Goal: Check status: Check status

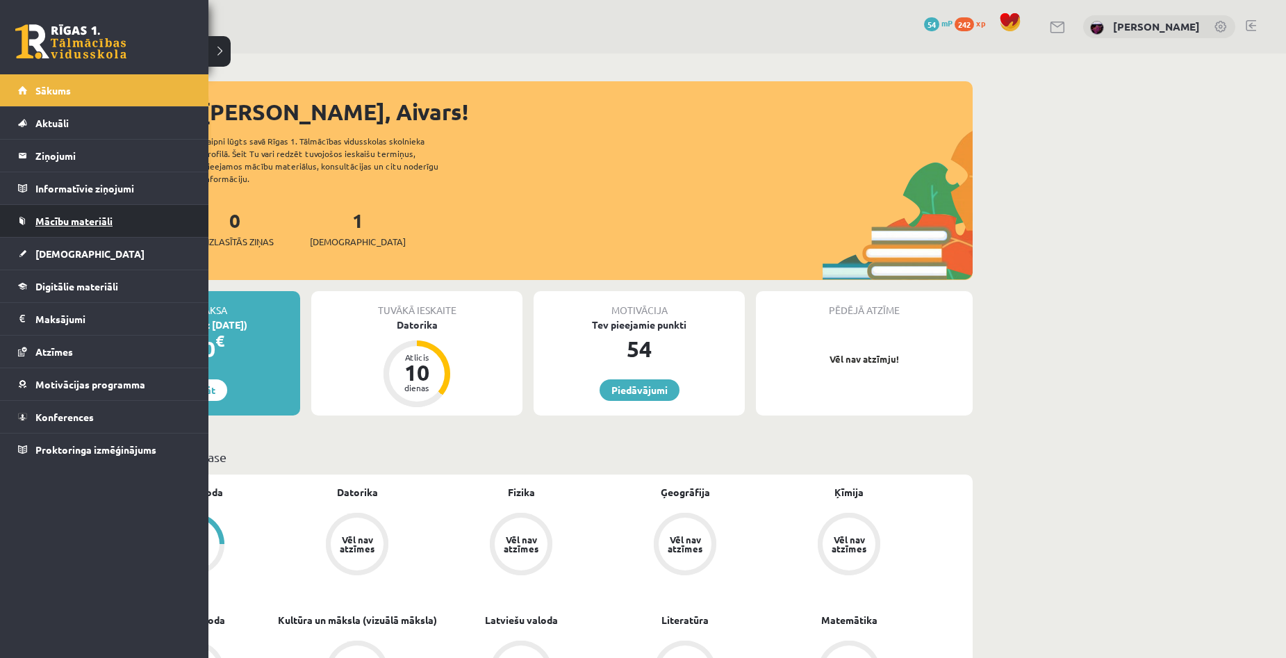
click at [87, 235] on link "Mācību materiāli" at bounding box center [104, 221] width 173 height 32
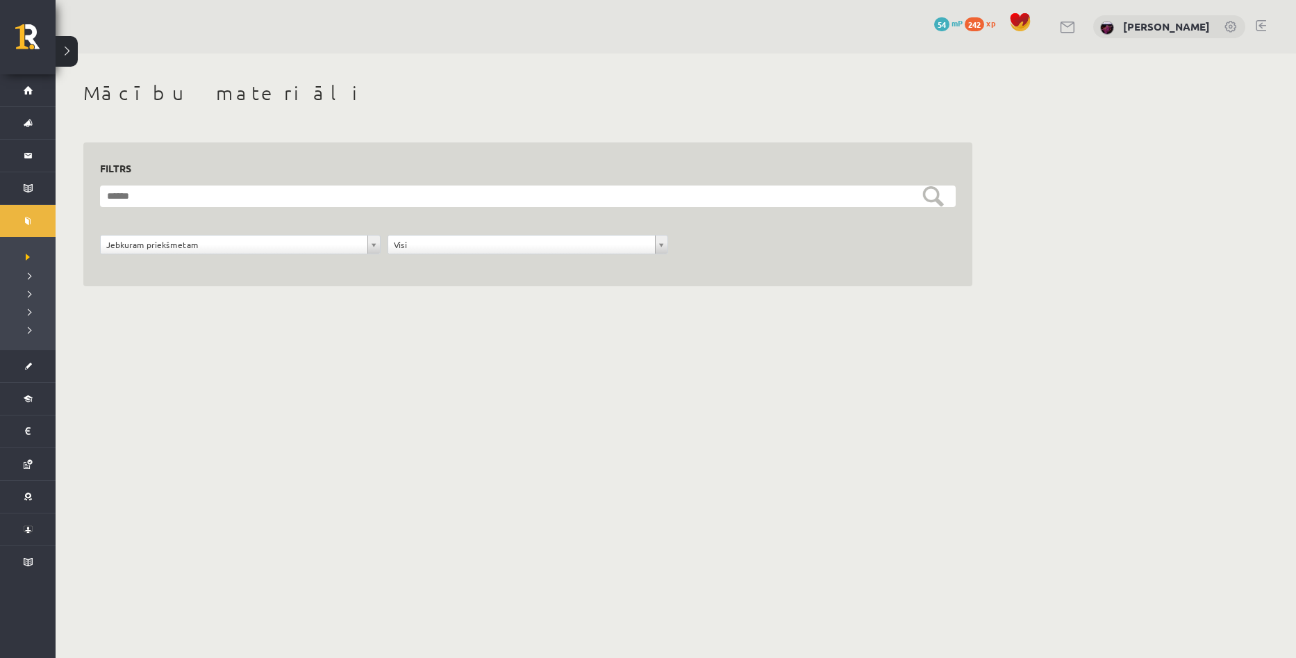
click at [1201, 274] on div "**********" at bounding box center [676, 199] width 1241 height 292
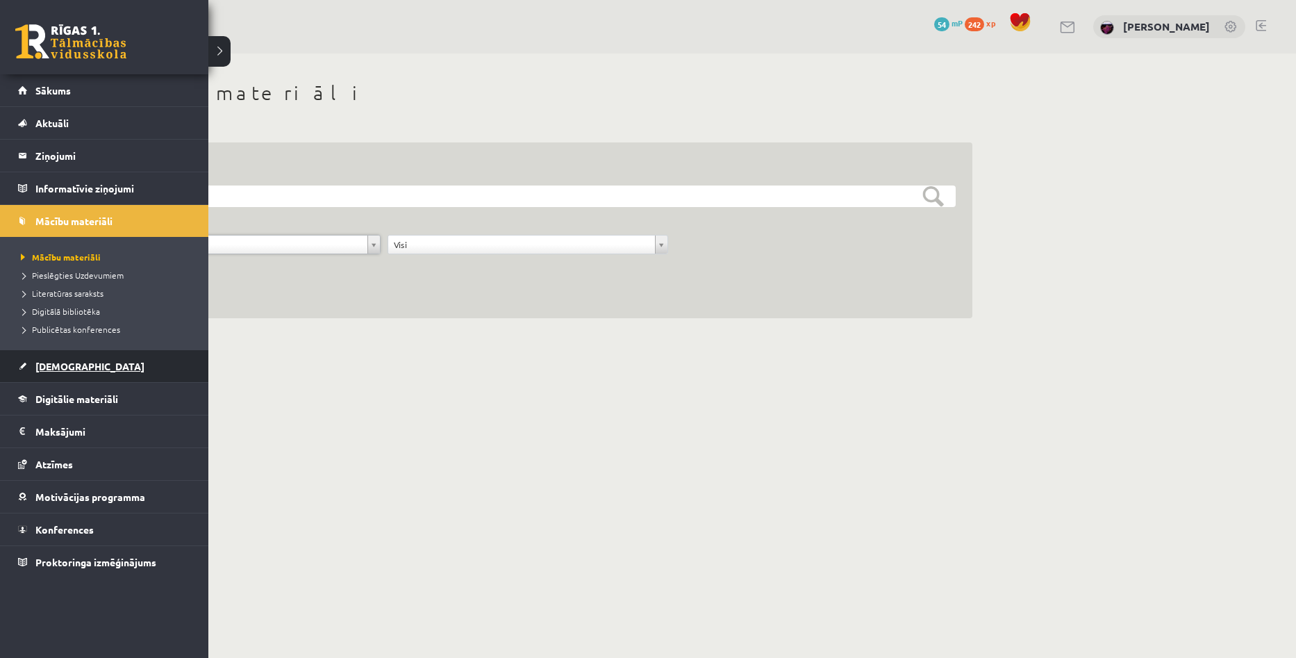
click at [66, 357] on link "[DEMOGRAPHIC_DATA]" at bounding box center [104, 366] width 173 height 32
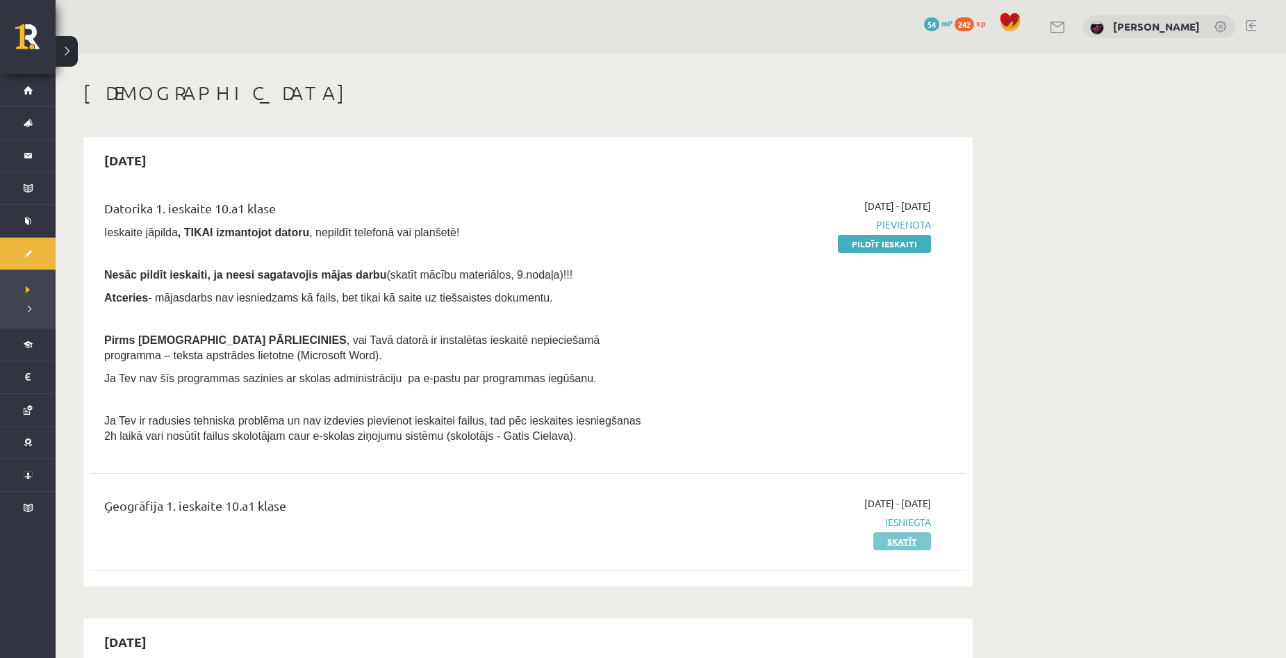
click at [890, 547] on link "Skatīt" at bounding box center [902, 541] width 58 height 18
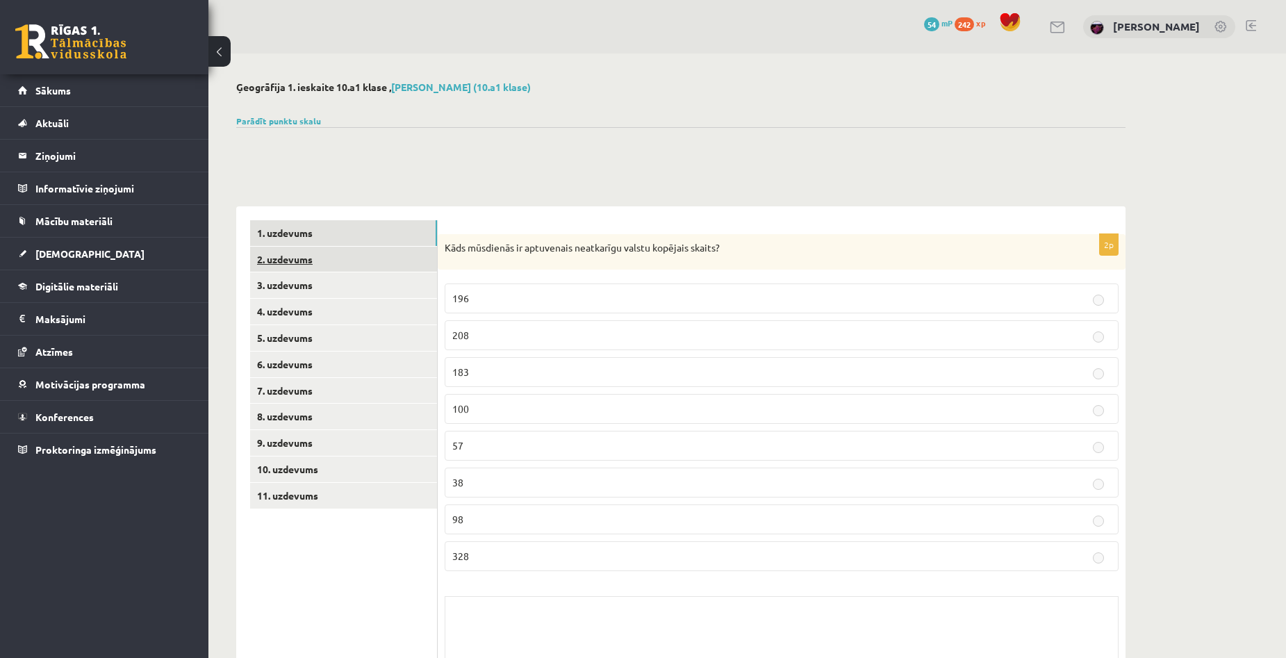
click at [278, 264] on link "2. uzdevums" at bounding box center [343, 260] width 187 height 26
click at [288, 291] on link "3. uzdevums" at bounding box center [343, 285] width 187 height 26
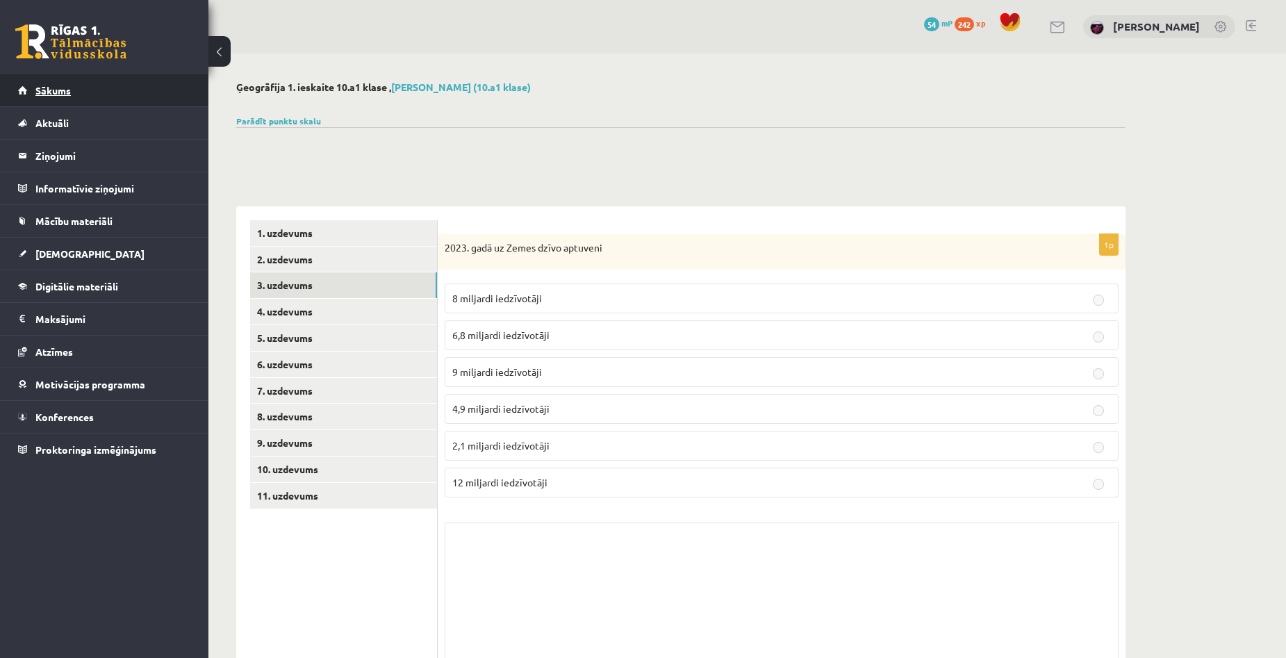
click at [50, 97] on link "Sākums" at bounding box center [104, 90] width 173 height 32
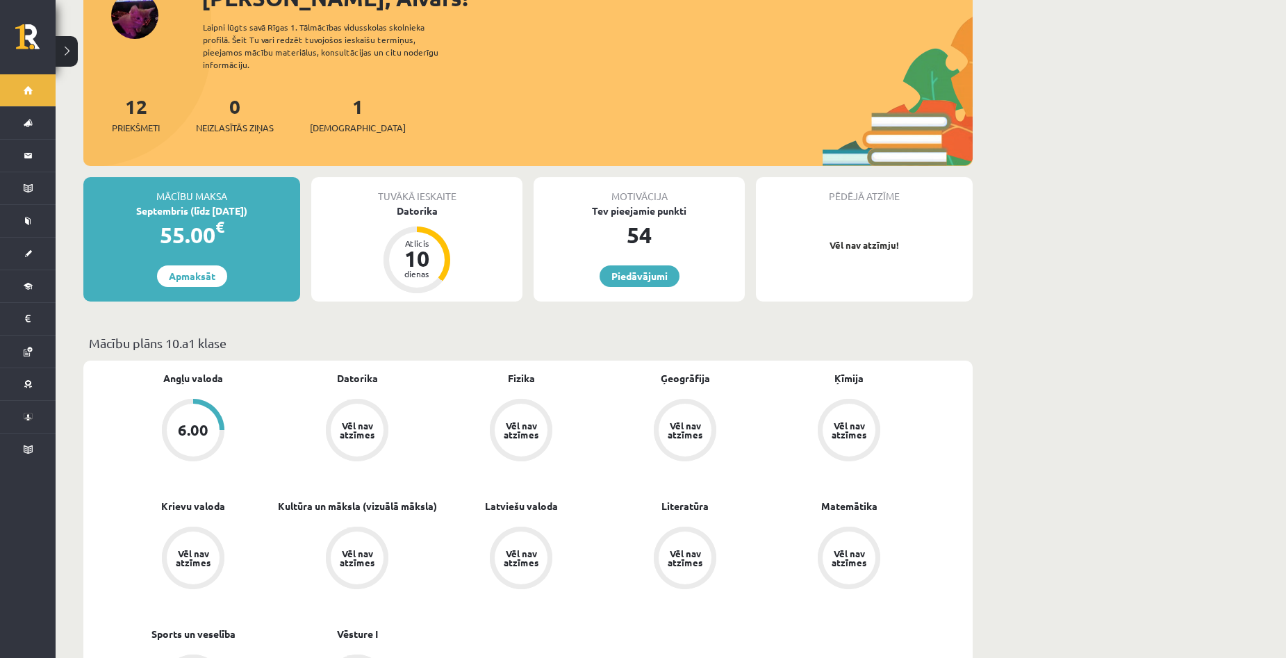
scroll to position [139, 0]
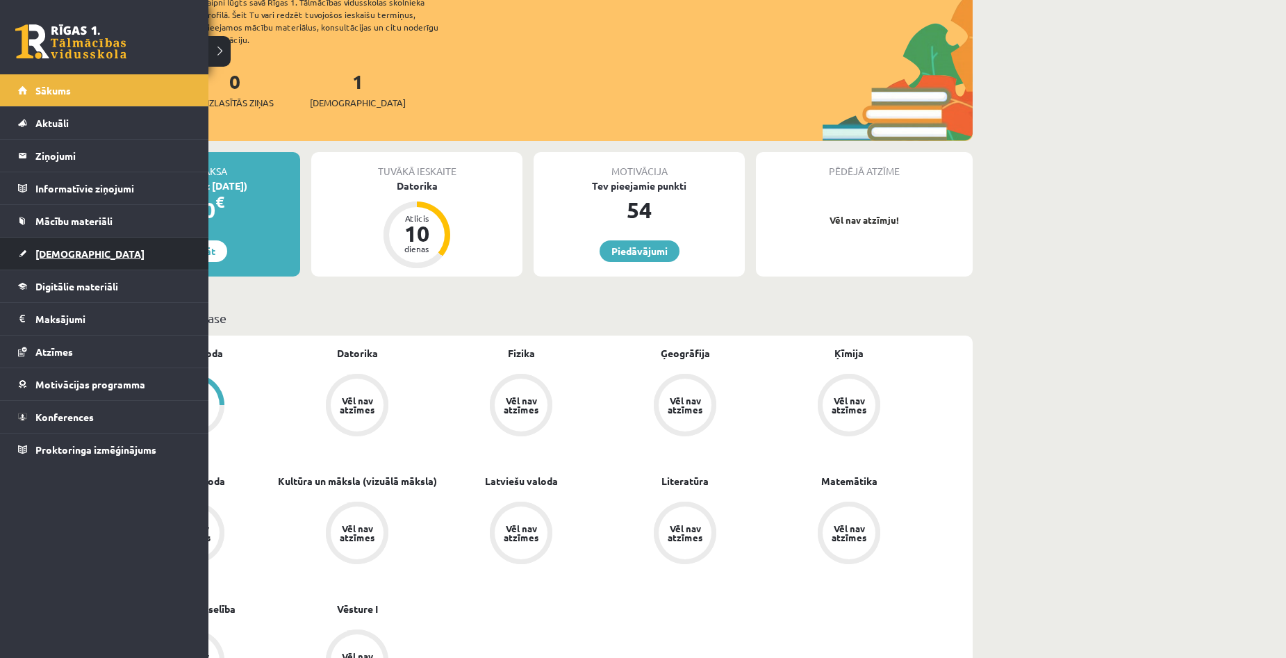
click at [46, 254] on span "[DEMOGRAPHIC_DATA]" at bounding box center [89, 253] width 109 height 13
